Goal: Navigation & Orientation: Understand site structure

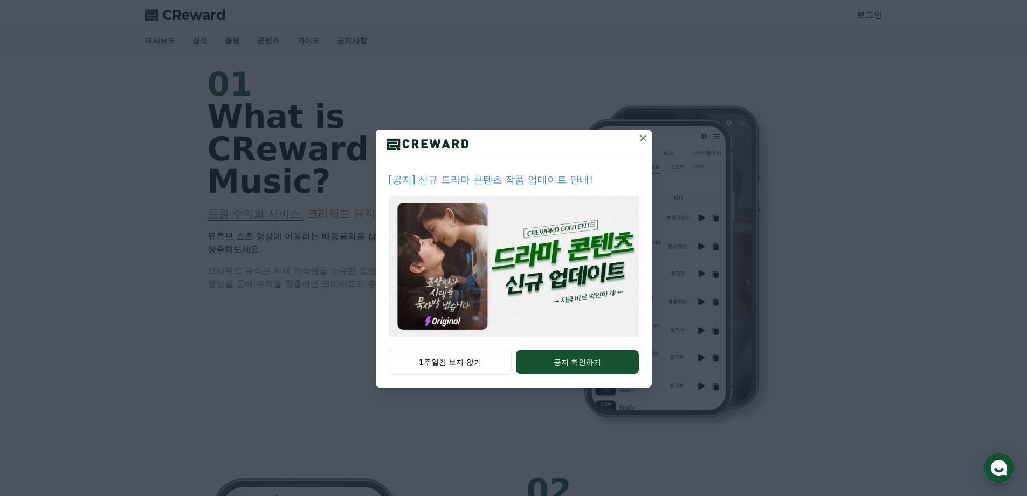
click at [641, 138] on icon at bounding box center [643, 138] width 13 height 13
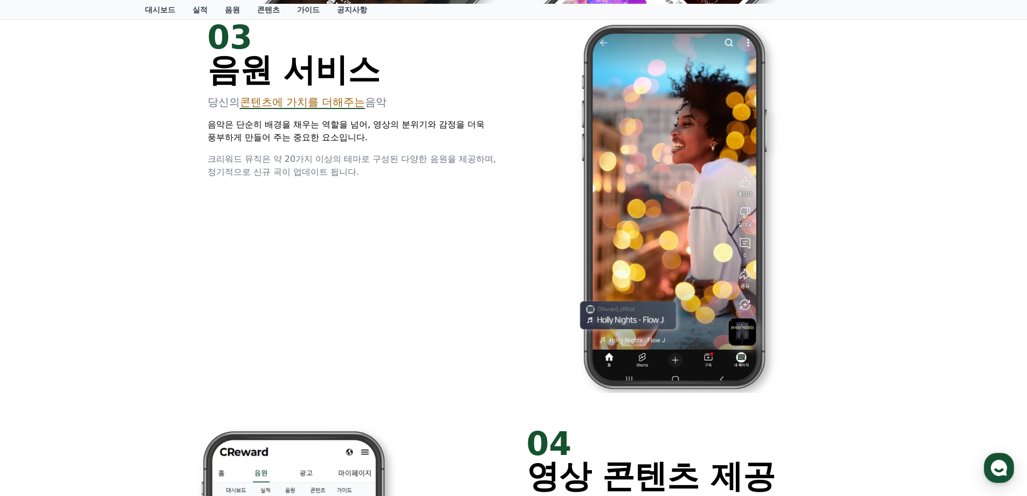
scroll to position [1075, 0]
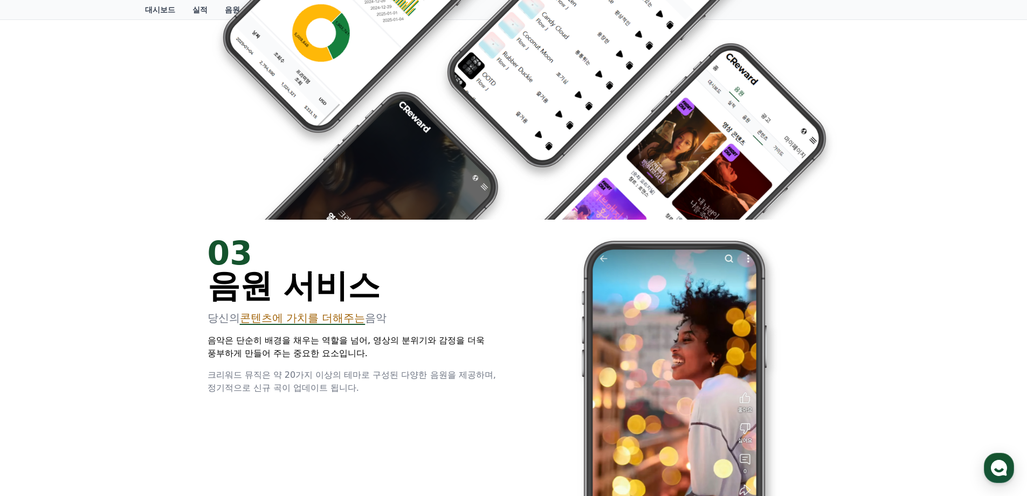
click at [164, 10] on link "대시보드" at bounding box center [159, 9] width 47 height 19
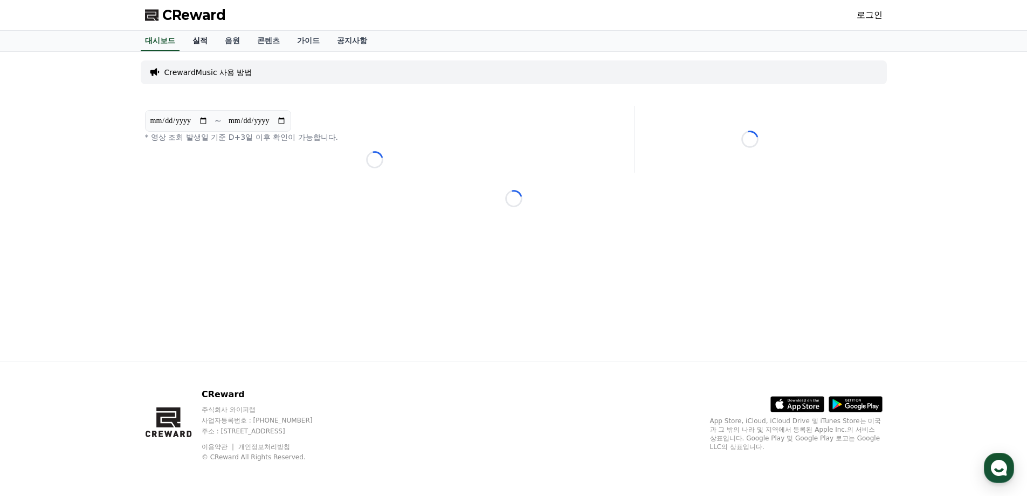
click at [208, 42] on link "실적" at bounding box center [200, 41] width 32 height 20
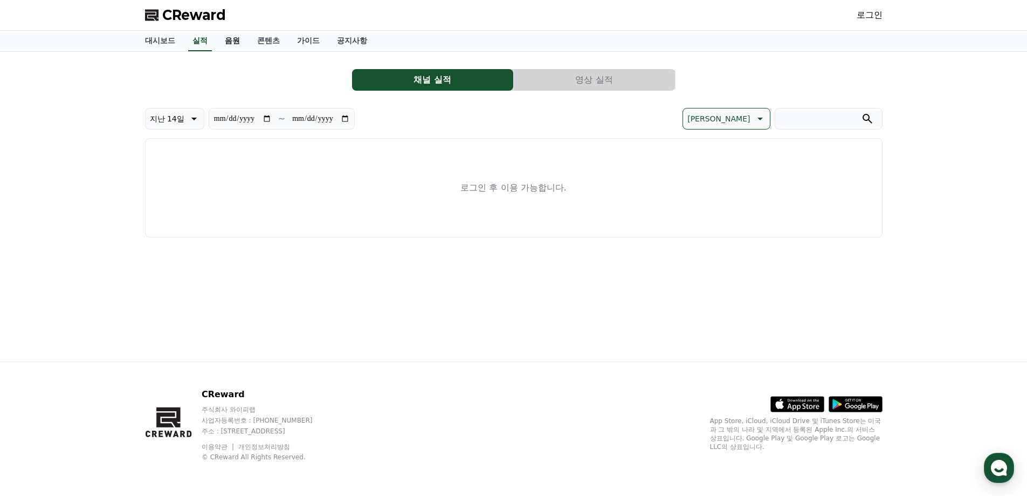
click at [228, 41] on link "음원" at bounding box center [232, 41] width 32 height 20
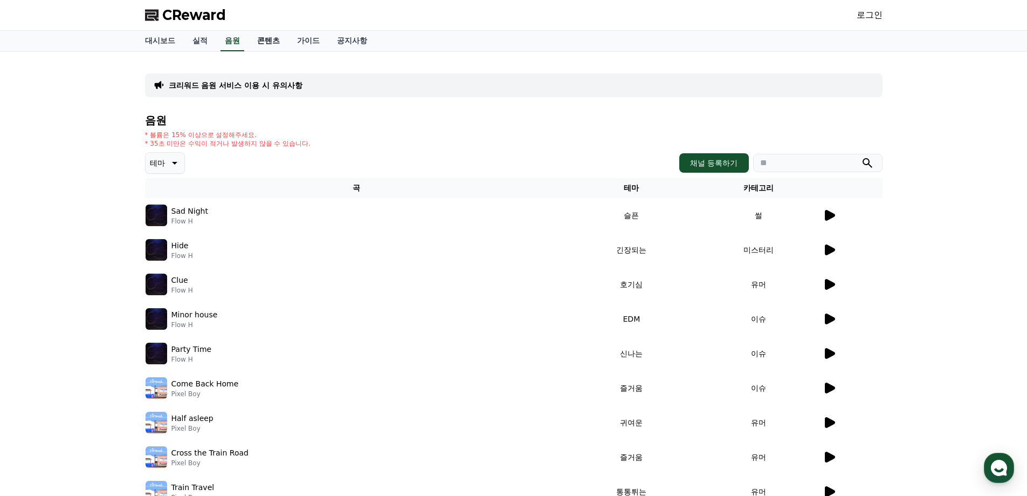
click at [270, 44] on link "콘텐츠" at bounding box center [269, 41] width 40 height 20
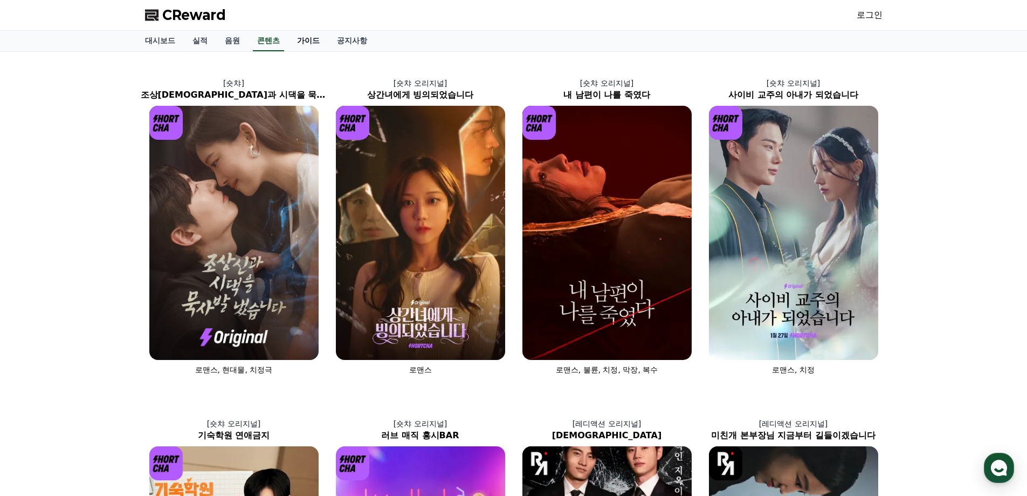
click at [309, 39] on link "가이드" at bounding box center [309, 41] width 40 height 20
